Goal: Task Accomplishment & Management: Use online tool/utility

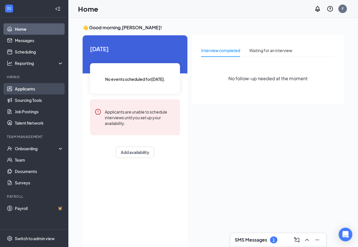
click at [28, 87] on link "Applicants" at bounding box center [39, 88] width 49 height 11
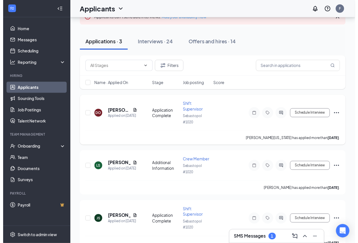
scroll to position [55, 0]
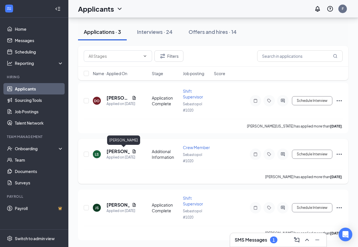
click at [115, 153] on h5 "[PERSON_NAME]" at bounding box center [117, 151] width 23 height 6
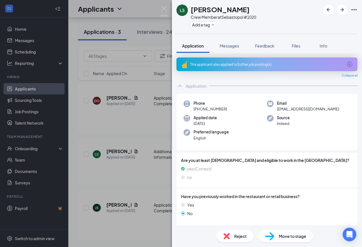
click at [148, 173] on div "LS [PERSON_NAME] Crew Member at [GEOGRAPHIC_DATA] #1020 Add a tag Application M…" at bounding box center [181, 123] width 362 height 247
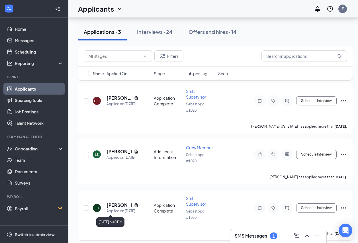
click at [123, 209] on div "Applied on [DATE]" at bounding box center [122, 211] width 32 height 6
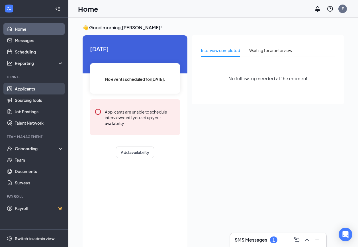
click at [24, 90] on link "Applicants" at bounding box center [39, 88] width 49 height 11
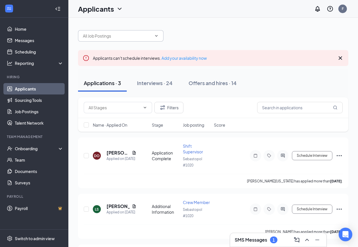
click at [155, 33] on span at bounding box center [120, 35] width 85 height 11
click at [114, 36] on input "text" at bounding box center [117, 36] width 69 height 6
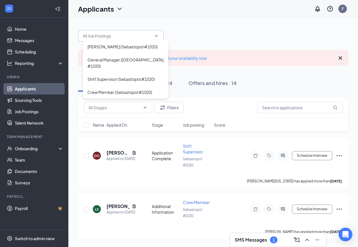
click at [131, 37] on input "text" at bounding box center [117, 36] width 69 height 6
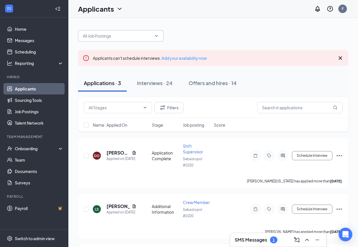
click at [120, 8] on icon "ChevronDown" at bounding box center [119, 8] width 7 height 7
click at [122, 28] on link "Applicants" at bounding box center [111, 25] width 61 height 6
click at [335, 108] on icon "MagnifyingGlass" at bounding box center [335, 107] width 5 height 5
click at [293, 106] on input "text" at bounding box center [299, 107] width 85 height 11
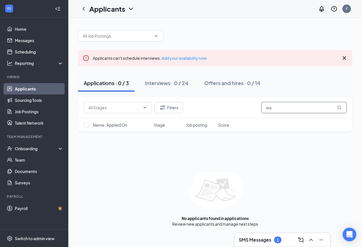
type input "w"
type input "707-889-4680"
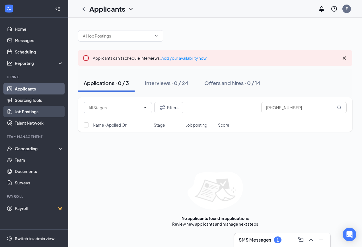
click at [27, 112] on link "Job Postings" at bounding box center [39, 111] width 49 height 11
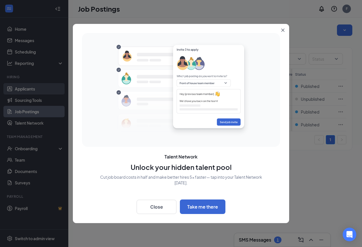
click at [28, 89] on div at bounding box center [181, 123] width 362 height 247
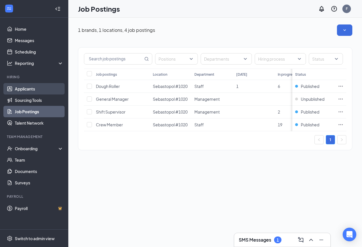
click at [28, 89] on link "Applicants" at bounding box center [39, 88] width 49 height 11
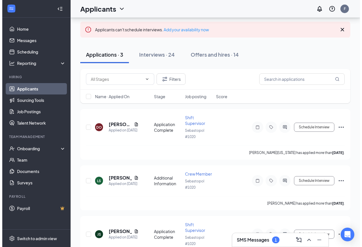
scroll to position [55, 0]
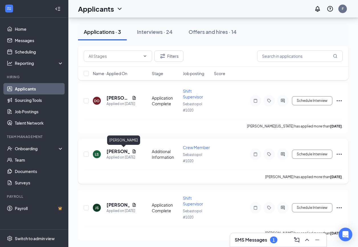
click at [120, 150] on h5 "[PERSON_NAME]" at bounding box center [117, 151] width 23 height 6
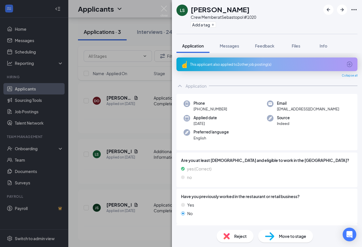
click at [126, 130] on div "LS [PERSON_NAME] Crew Member at [GEOGRAPHIC_DATA] #1020 Add a tag Application M…" at bounding box center [181, 123] width 362 height 247
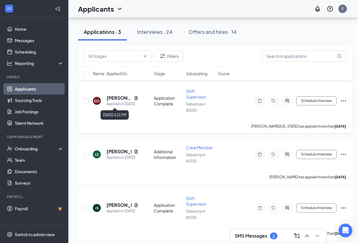
click at [119, 95] on h5 "[PERSON_NAME] [US_STATE]" at bounding box center [118, 98] width 25 height 6
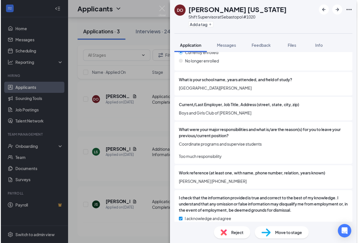
scroll to position [482, 0]
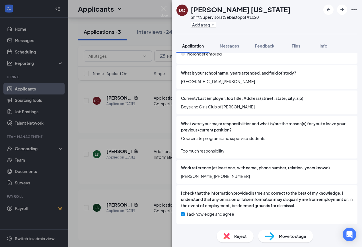
click at [105, 97] on div "DO David Oregon Shift Supervisor at Sebastopol #1020 Add a tag Application Mess…" at bounding box center [181, 123] width 362 height 247
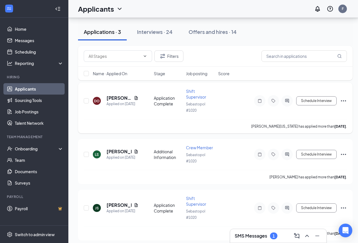
scroll to position [59, 0]
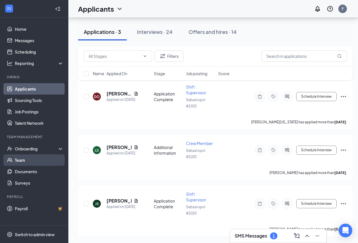
click at [23, 158] on link "Team" at bounding box center [39, 159] width 49 height 11
